Goal: Task Accomplishment & Management: Manage account settings

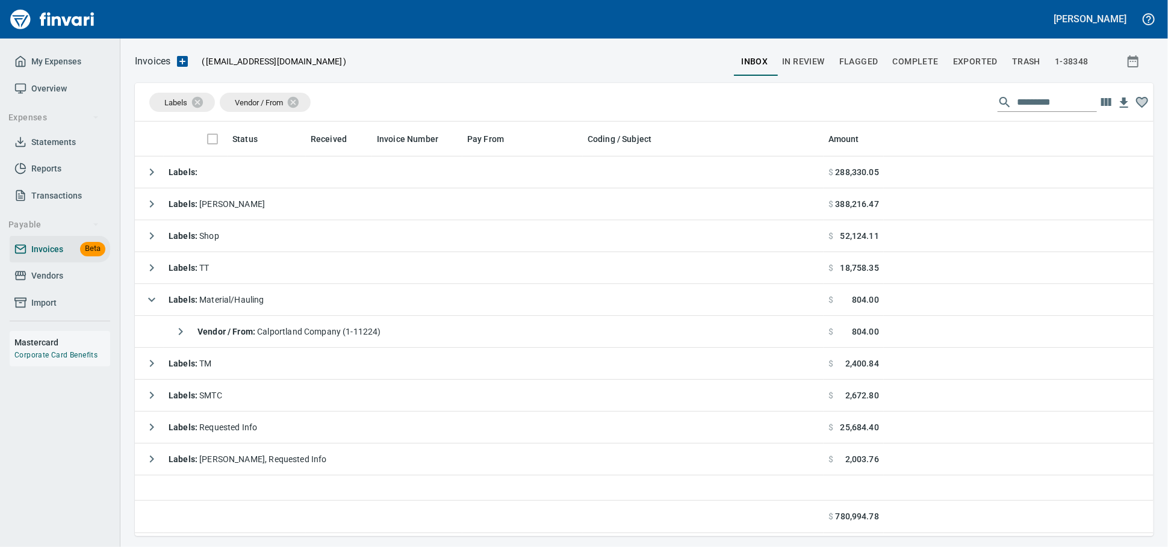
scroll to position [404, 1008]
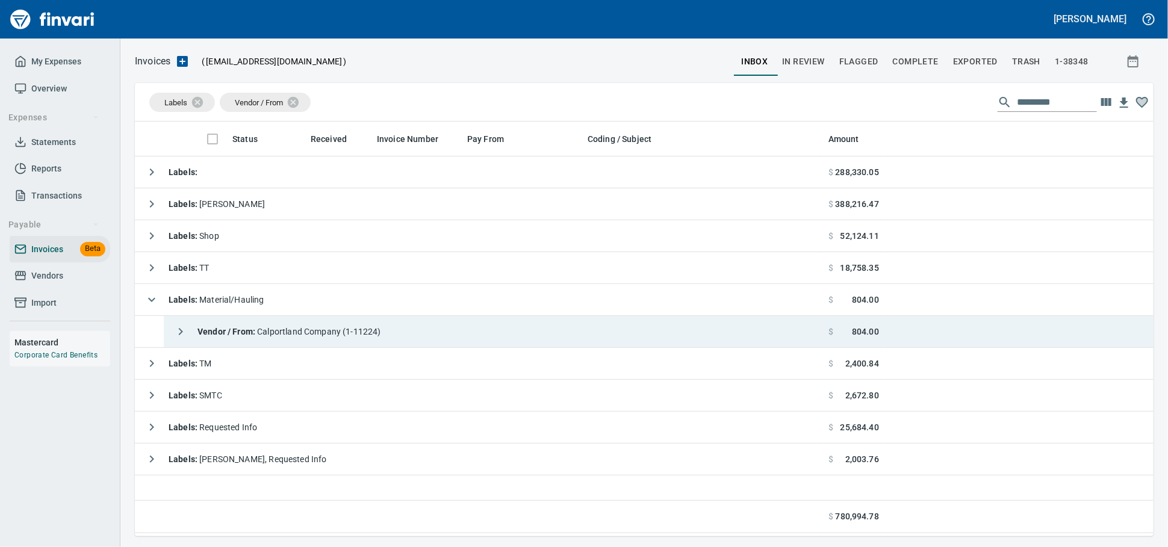
click at [315, 342] on div "Vendor / From : Calportland Company (1-11224)" at bounding box center [275, 332] width 213 height 24
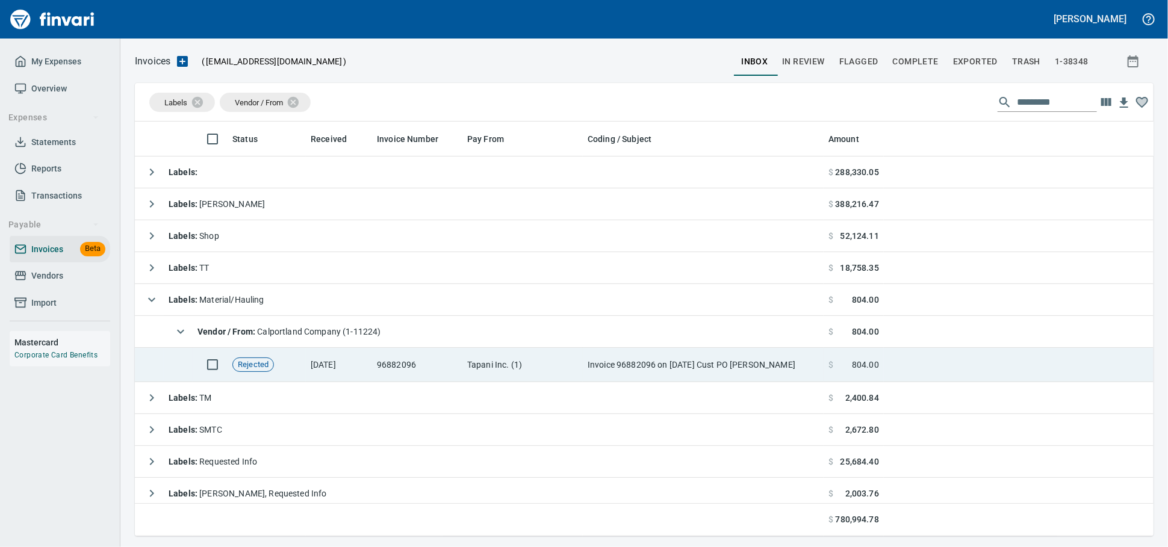
click at [723, 367] on td "Invoice 96882096 on [DATE] Cust PO [PERSON_NAME]" at bounding box center [703, 365] width 241 height 34
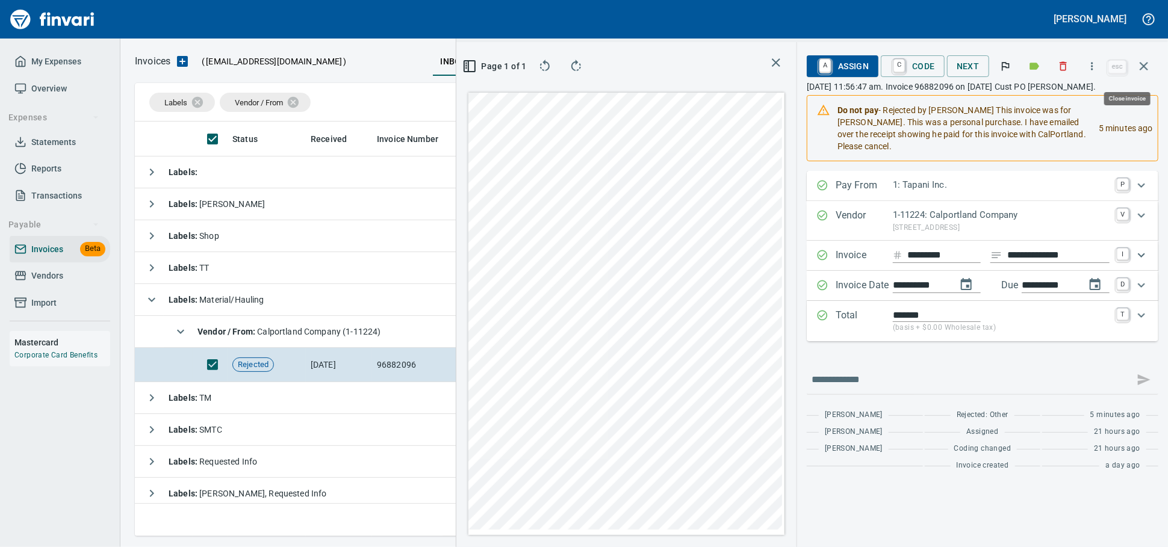
scroll to position [394, 697]
click at [1086, 72] on icon "button" at bounding box center [1092, 66] width 12 height 12
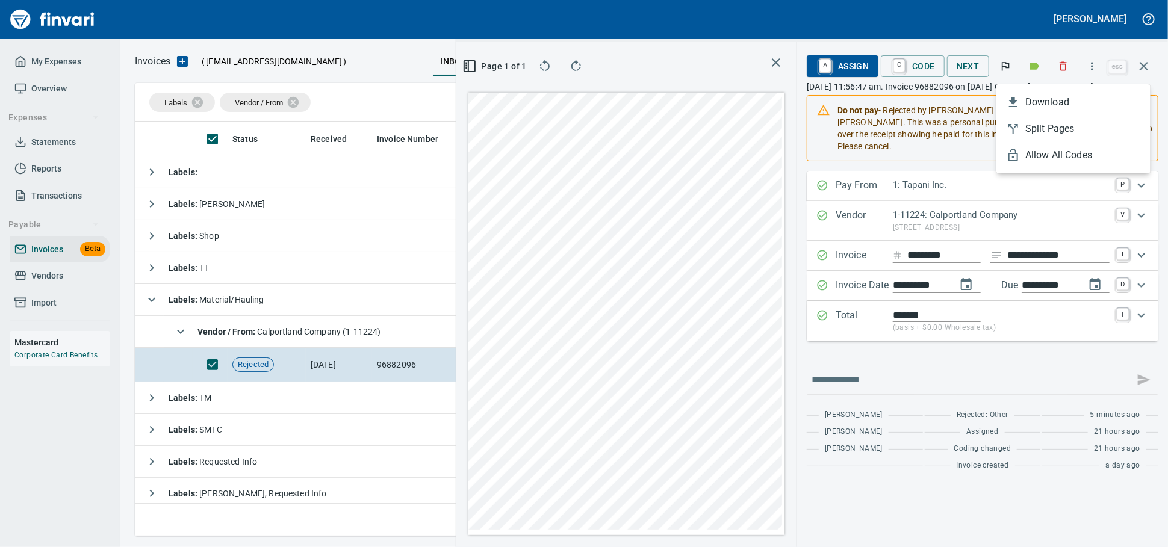
click at [1053, 69] on div at bounding box center [584, 273] width 1168 height 547
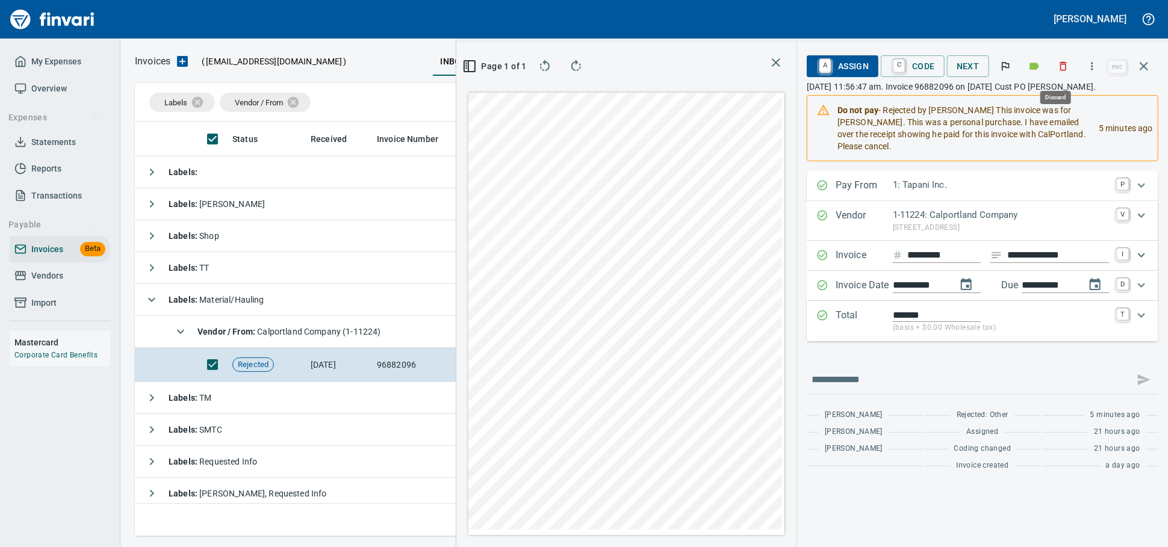
click at [1060, 69] on icon "button" at bounding box center [1063, 66] width 7 height 9
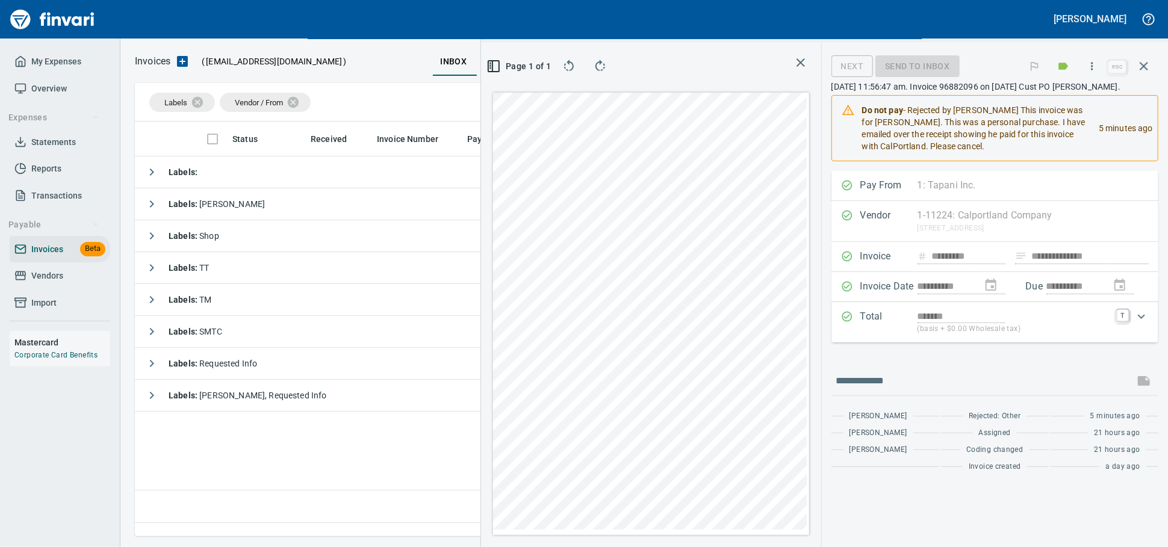
scroll to position [394, 707]
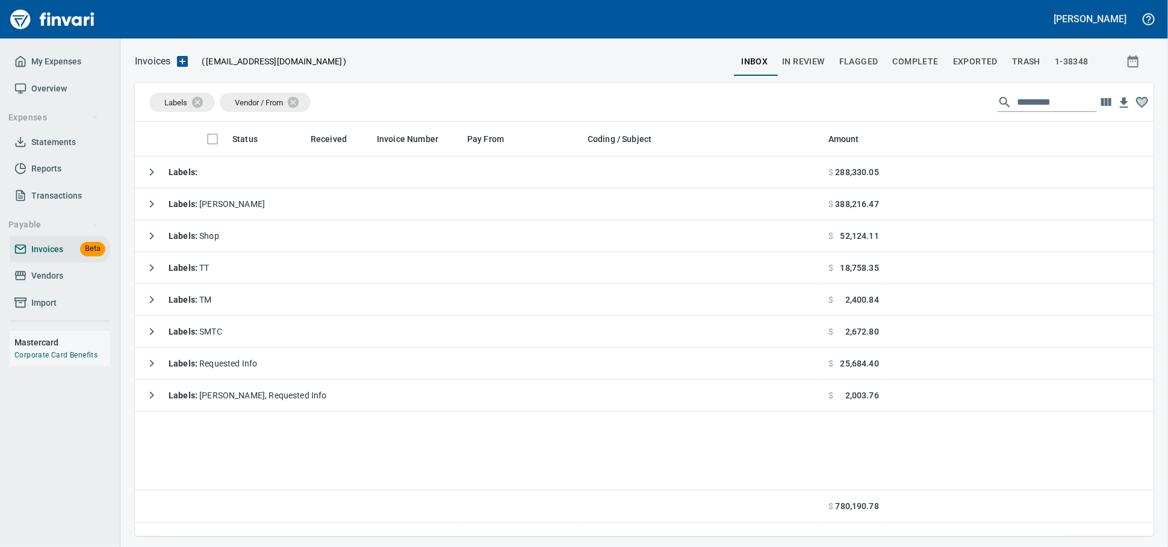
scroll to position [404, 1006]
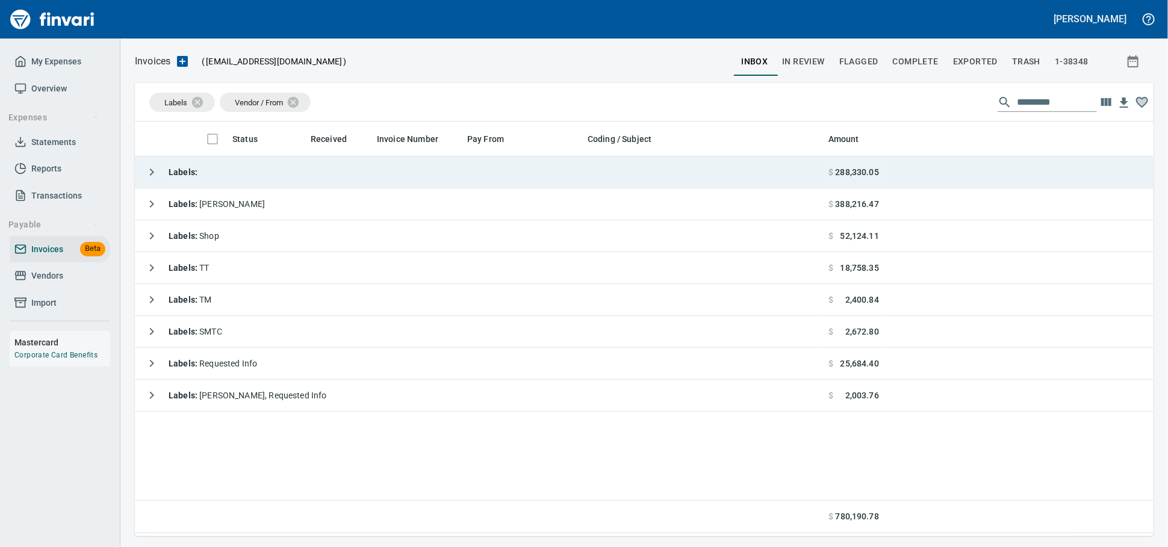
click at [309, 173] on td "Labels :" at bounding box center [479, 173] width 689 height 32
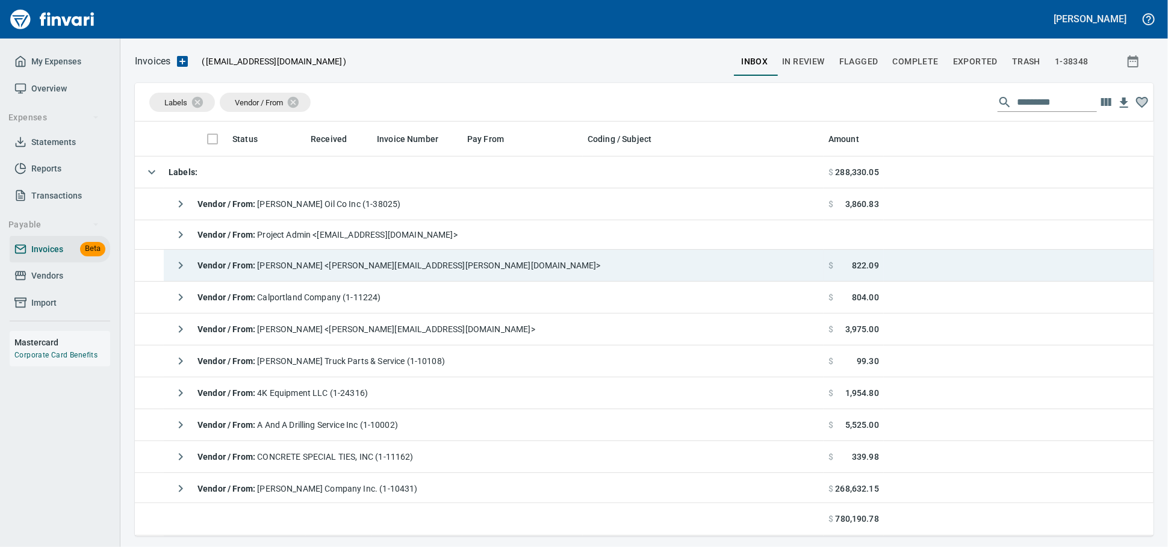
click at [336, 263] on div "Vendor / From : [PERSON_NAME] <[PERSON_NAME][EMAIL_ADDRESS][PERSON_NAME][DOMAIN…" at bounding box center [385, 265] width 432 height 24
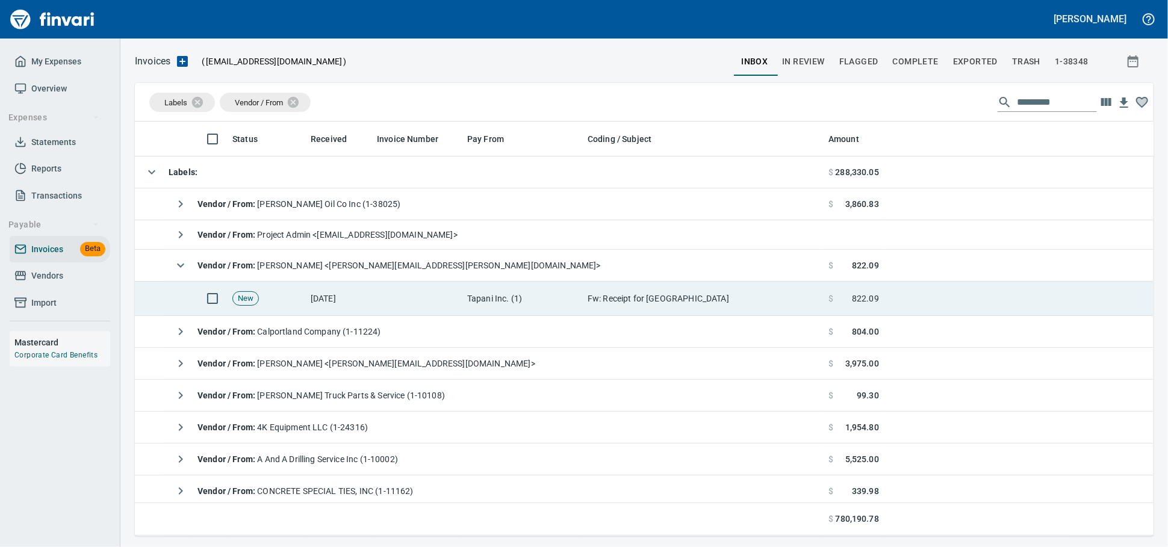
click at [364, 293] on td "[DATE]" at bounding box center [339, 299] width 66 height 34
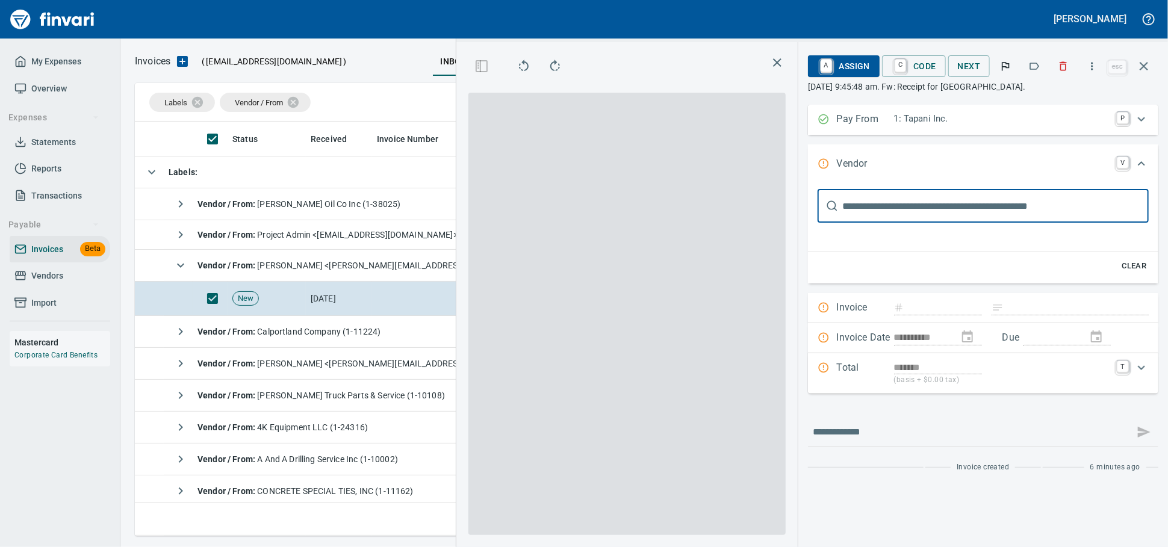
type input "**********"
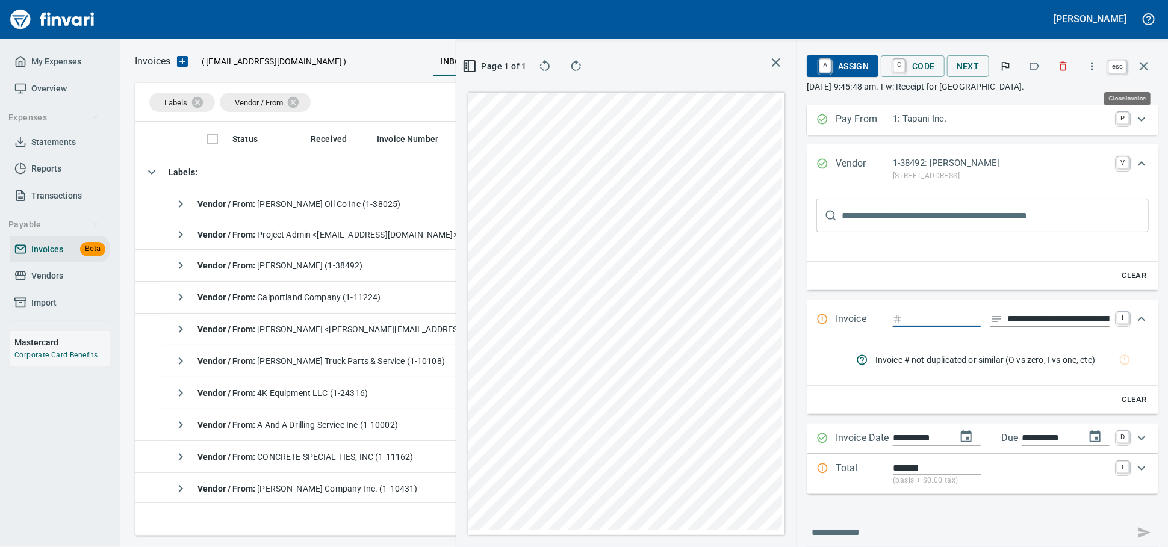
scroll to position [394, 697]
click at [1057, 64] on icon "button" at bounding box center [1063, 66] width 12 height 12
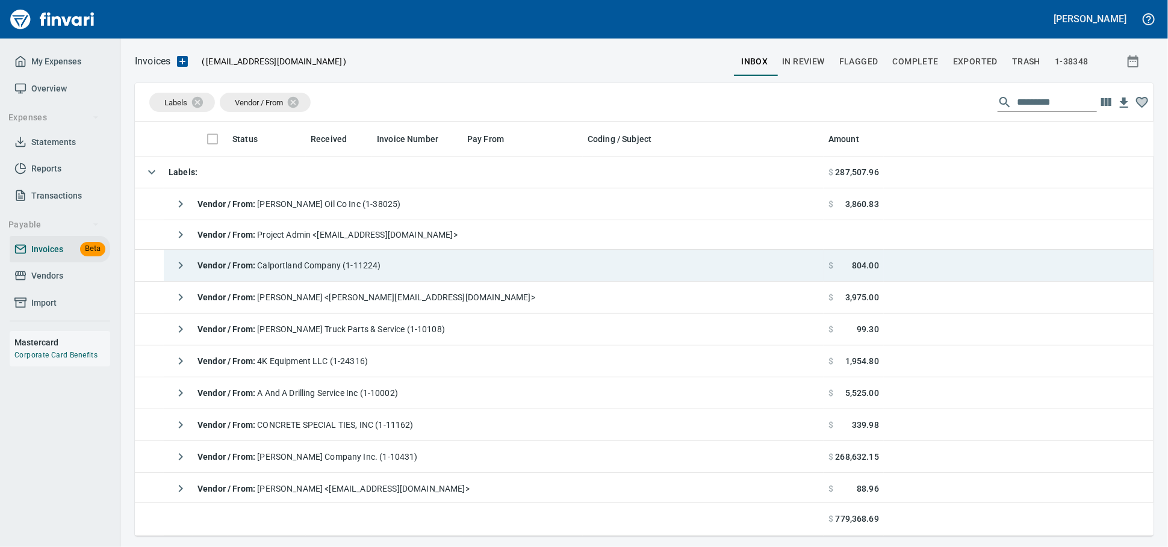
scroll to position [404, 996]
click at [311, 270] on span "Vendor / From : Calportland Company (1-11224)" at bounding box center [289, 266] width 184 height 10
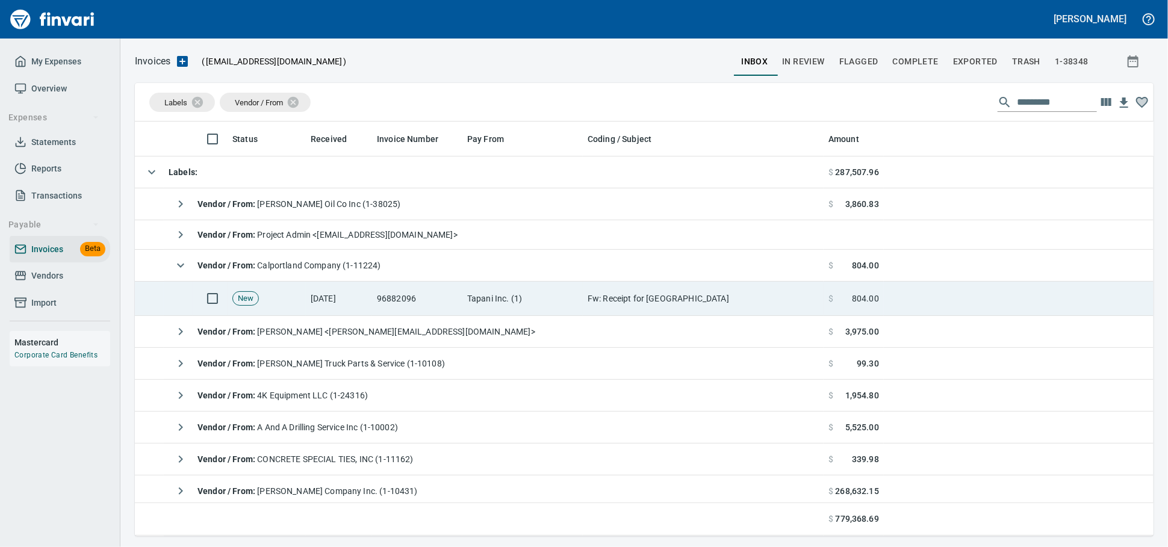
drag, startPoint x: 598, startPoint y: 312, endPoint x: 611, endPoint y: 311, distance: 13.3
click at [598, 311] on td "Fw: Receipt for [GEOGRAPHIC_DATA]" at bounding box center [703, 299] width 241 height 34
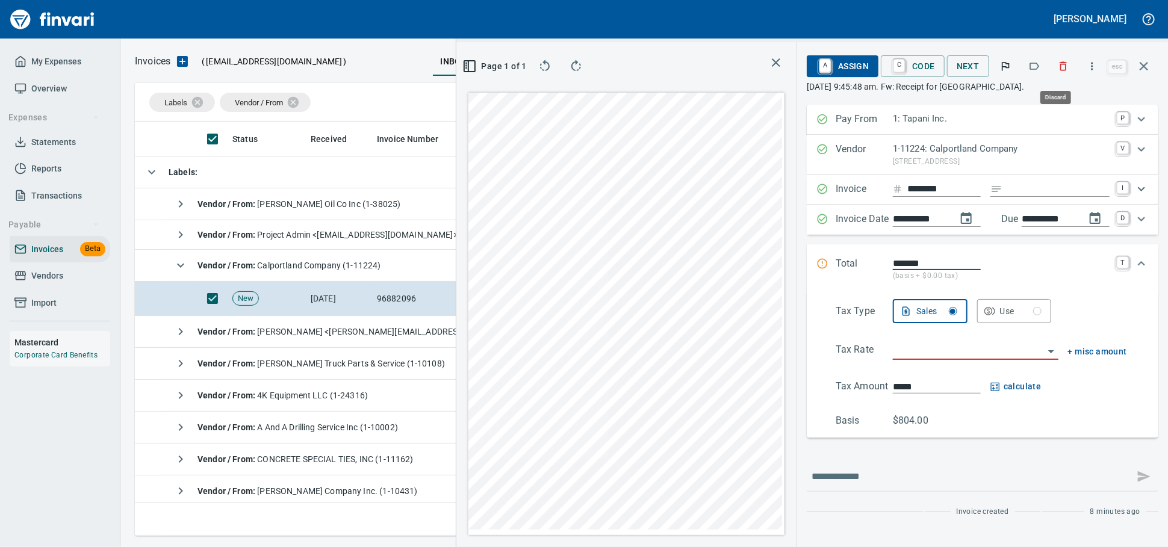
scroll to position [394, 697]
click at [1057, 63] on icon "button" at bounding box center [1063, 66] width 12 height 12
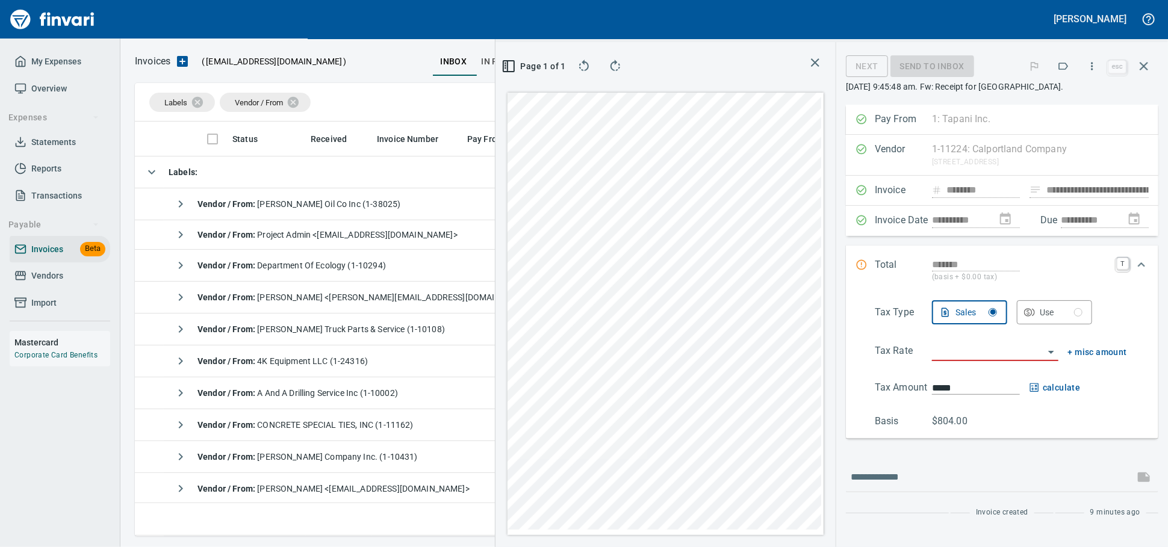
type input "**********"
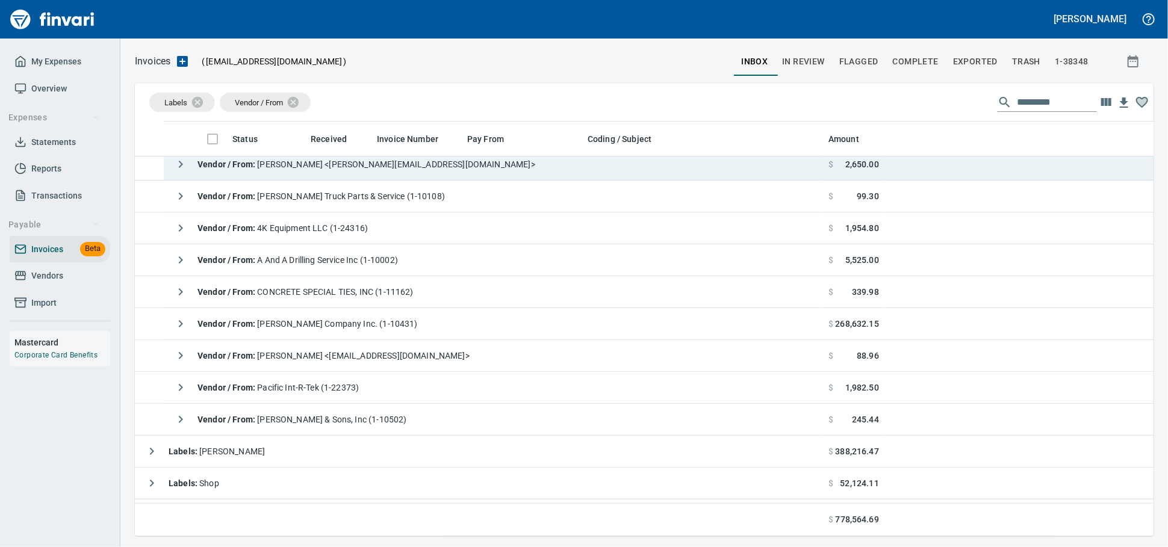
scroll to position [134, 0]
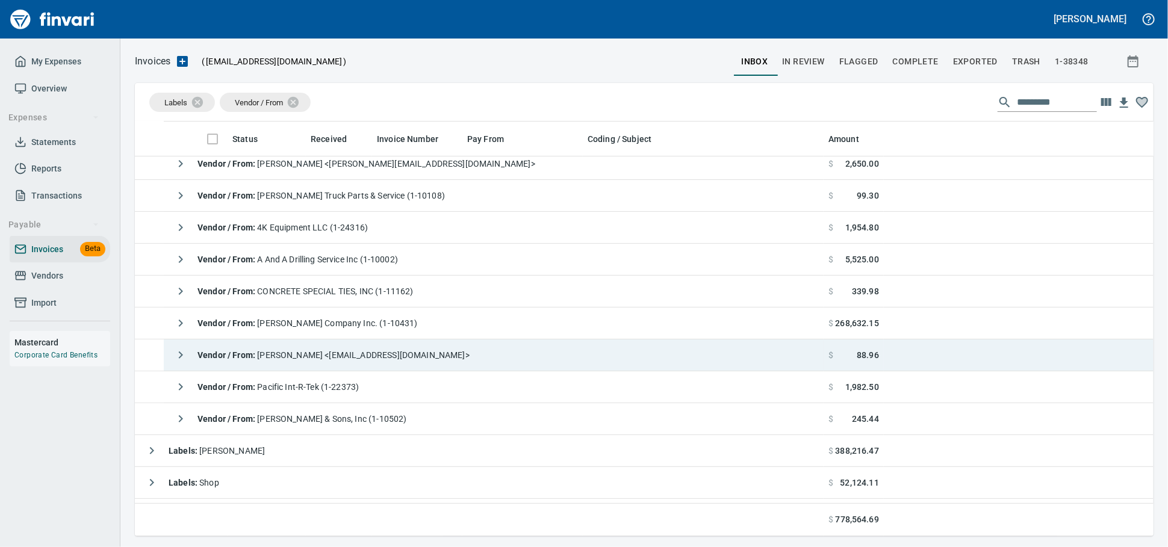
click at [392, 356] on span "Vendor / From : [PERSON_NAME] <[PERSON_NAME][EMAIL_ADDRESS][PERSON_NAME][DOMAIN…" at bounding box center [333, 355] width 272 height 10
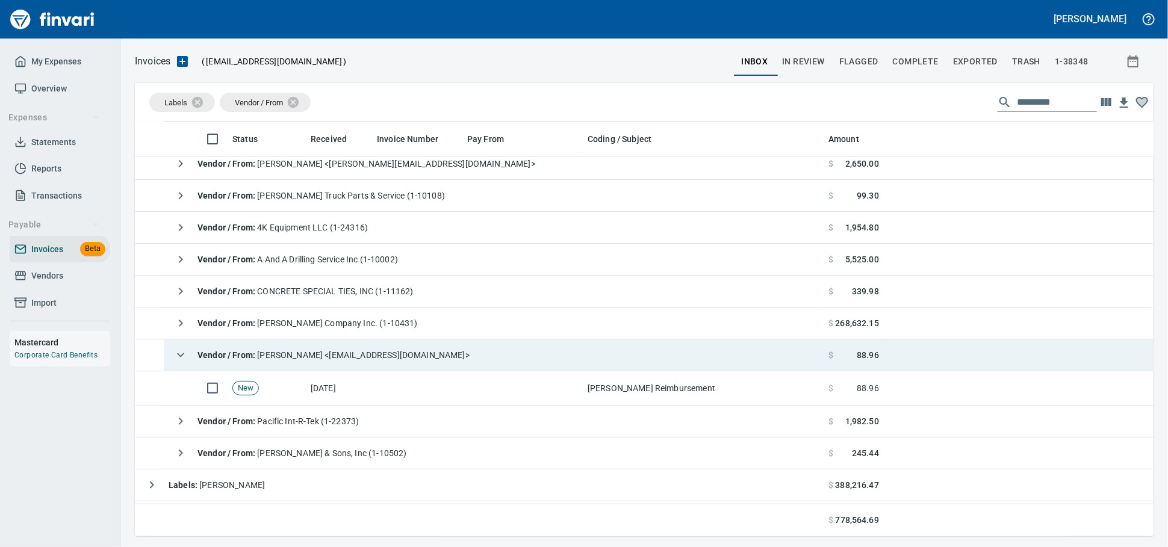
click at [392, 356] on span "Vendor / From : [PERSON_NAME] <[PERSON_NAME][EMAIL_ADDRESS][PERSON_NAME][DOMAIN…" at bounding box center [333, 355] width 272 height 10
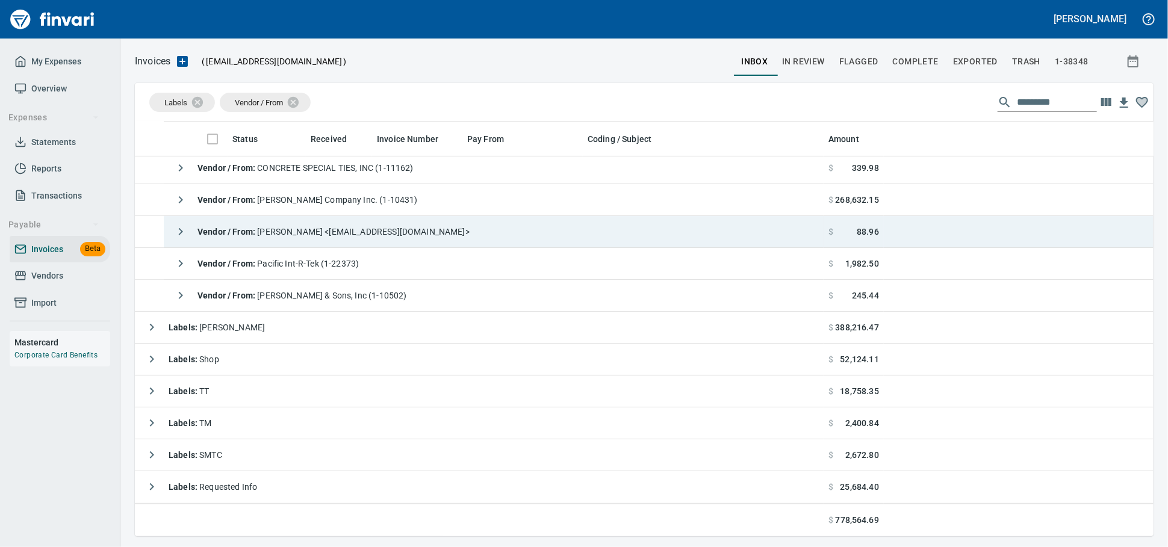
scroll to position [267, 0]
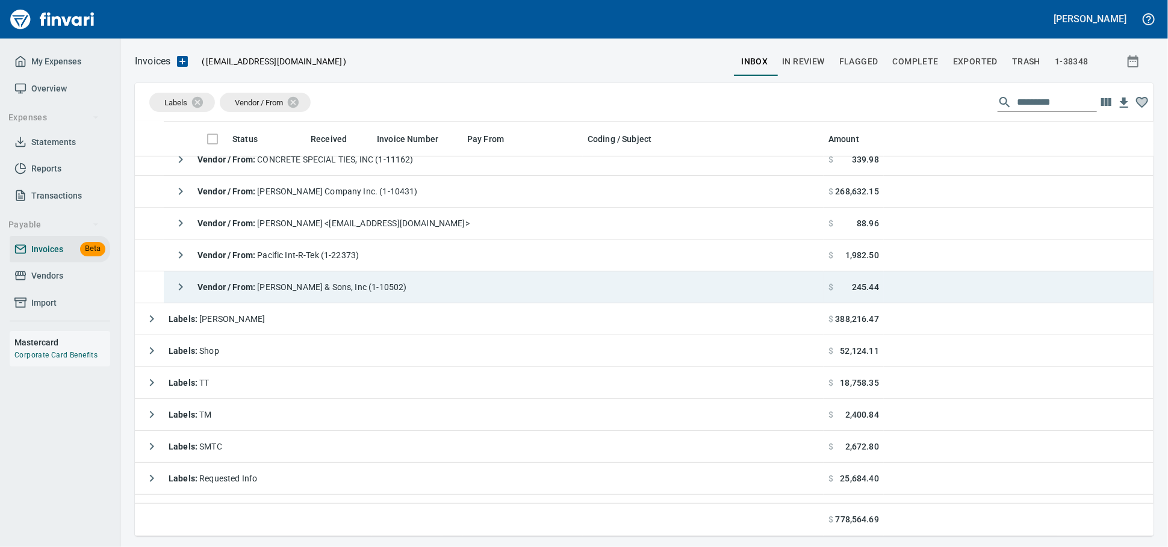
click at [400, 297] on div "Vendor / From : [PERSON_NAME] & Sons, Inc (1-10502)" at bounding box center [288, 287] width 238 height 24
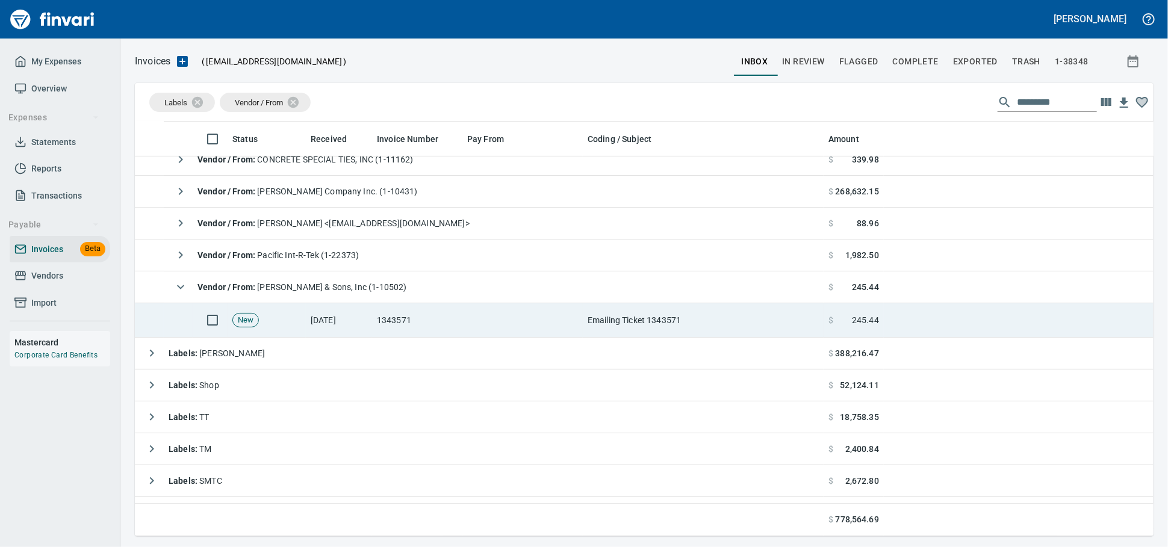
click at [396, 327] on td "1343571" at bounding box center [417, 320] width 90 height 34
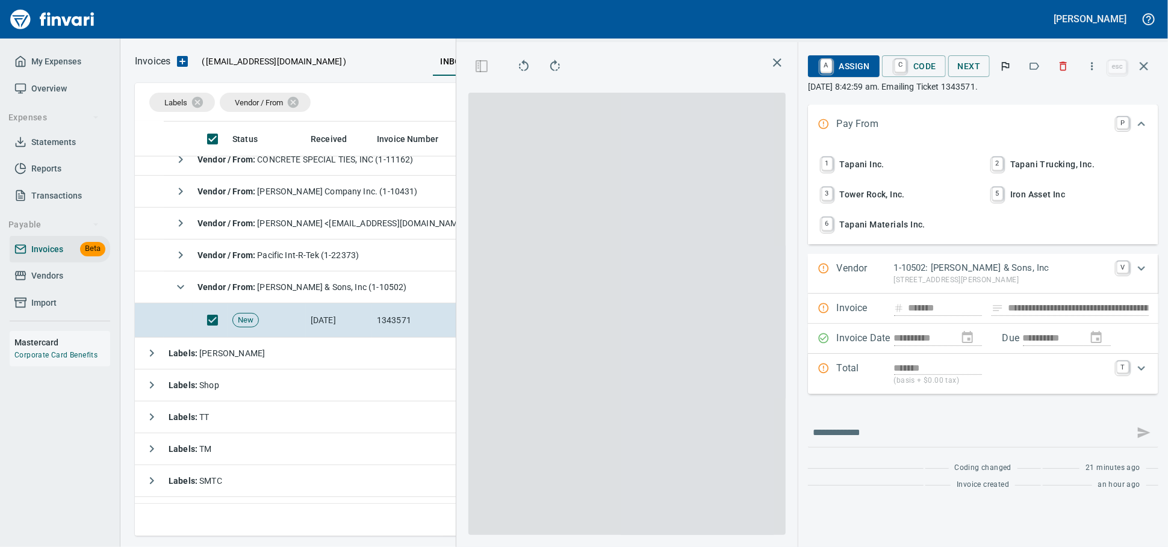
scroll to position [394, 697]
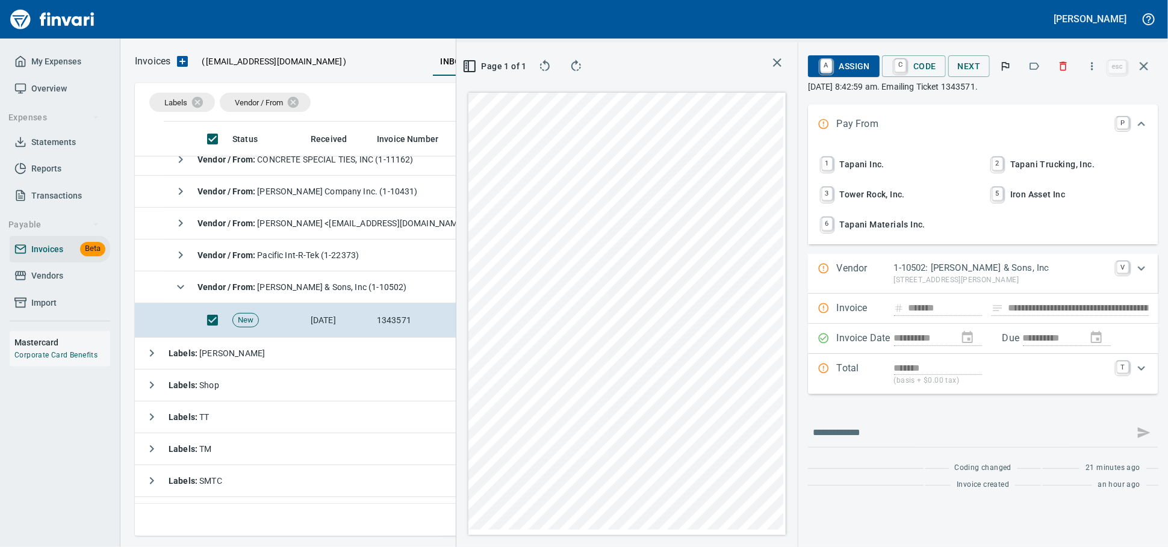
click at [1057, 70] on icon "button" at bounding box center [1063, 66] width 12 height 12
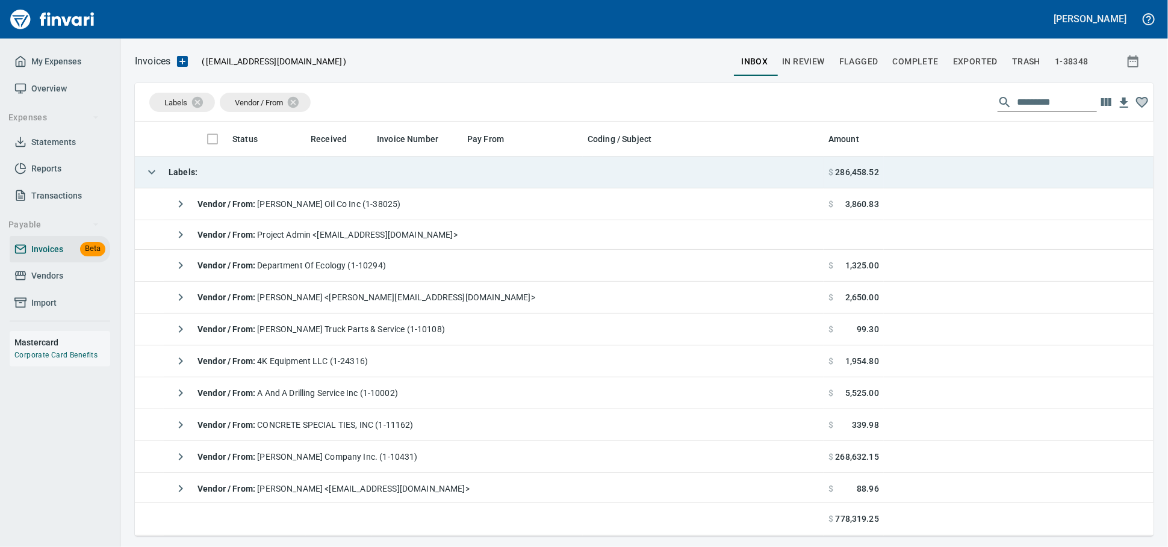
click at [303, 170] on td "Labels :" at bounding box center [479, 173] width 689 height 32
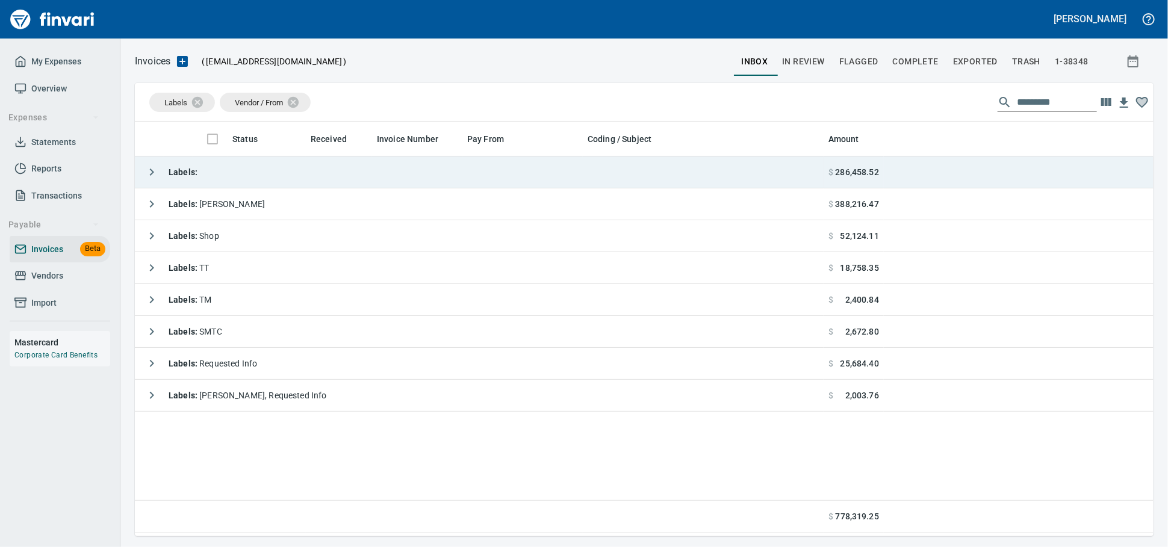
scroll to position [404, 1008]
